Goal: Complete application form

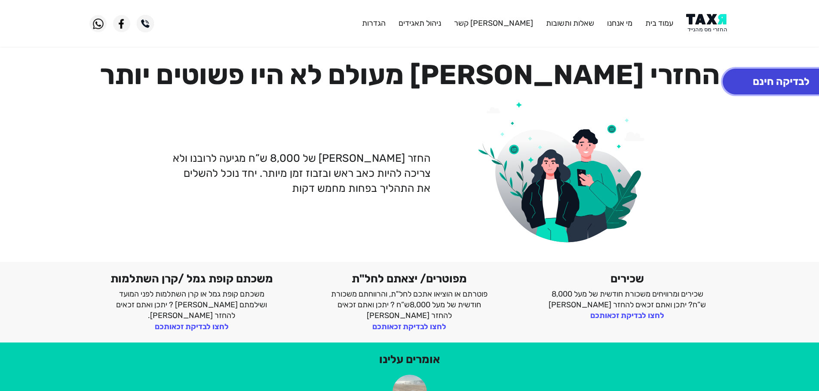
click at [781, 80] on button "לבדיקה חינם" at bounding box center [780, 82] width 117 height 26
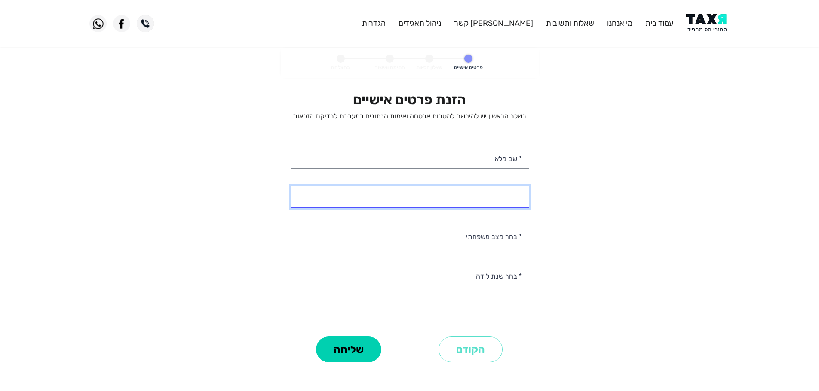
click at [492, 197] on input "* מספר טלפון" at bounding box center [409, 197] width 238 height 22
select select
type input "050-7100690"
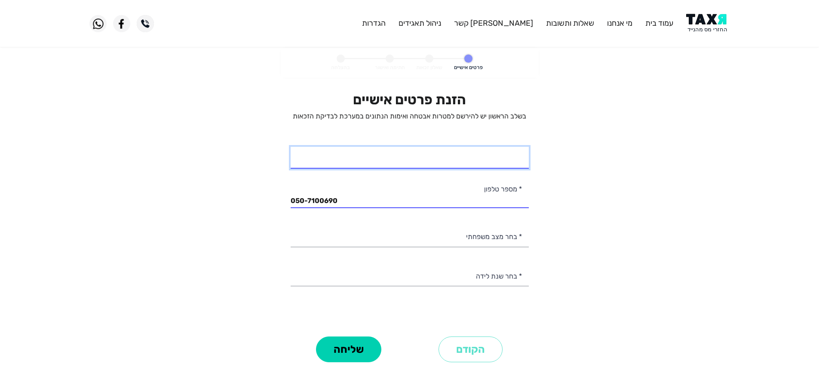
click at [495, 165] on input "* שם מלא" at bounding box center [409, 158] width 238 height 22
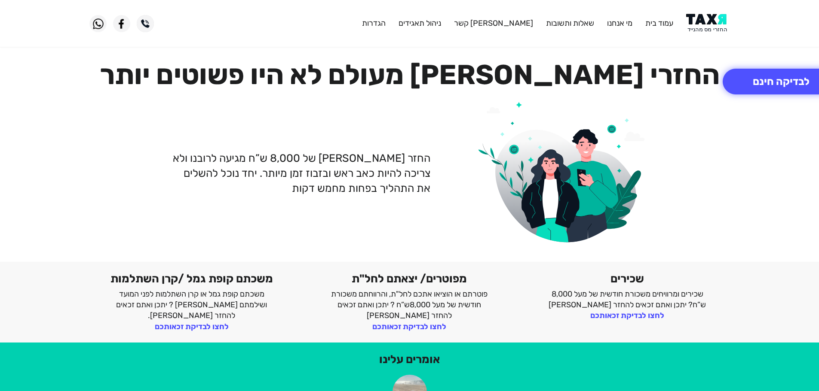
drag, startPoint x: 704, startPoint y: 22, endPoint x: 706, endPoint y: 16, distance: 6.7
click at [704, 22] on img at bounding box center [707, 23] width 43 height 19
